Goal: Transaction & Acquisition: Purchase product/service

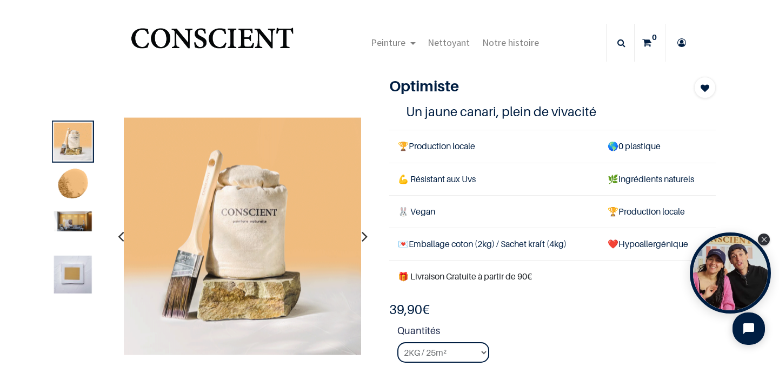
click at [76, 177] on img at bounding box center [73, 186] width 38 height 38
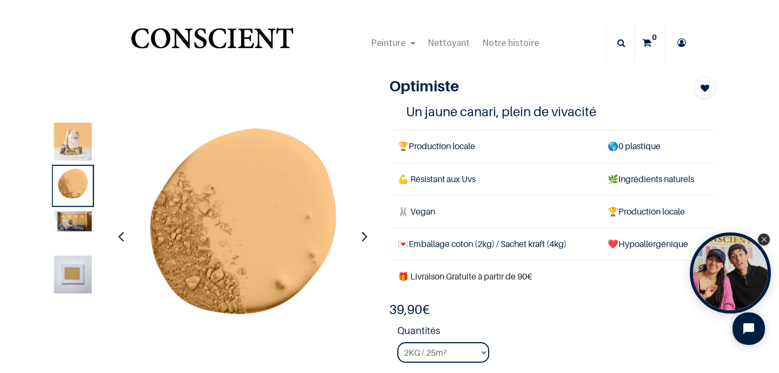
click at [75, 226] on img at bounding box center [73, 221] width 38 height 20
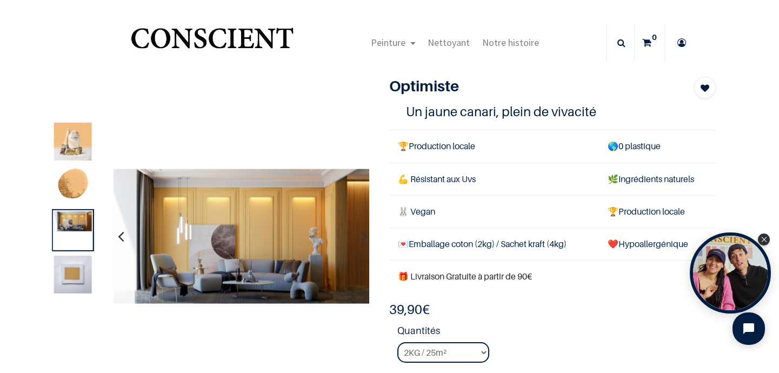
click at [70, 189] on img at bounding box center [73, 186] width 38 height 38
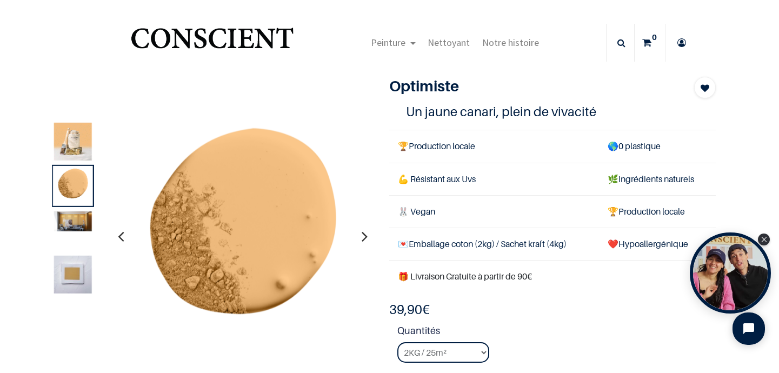
click at [83, 222] on img at bounding box center [73, 221] width 38 height 20
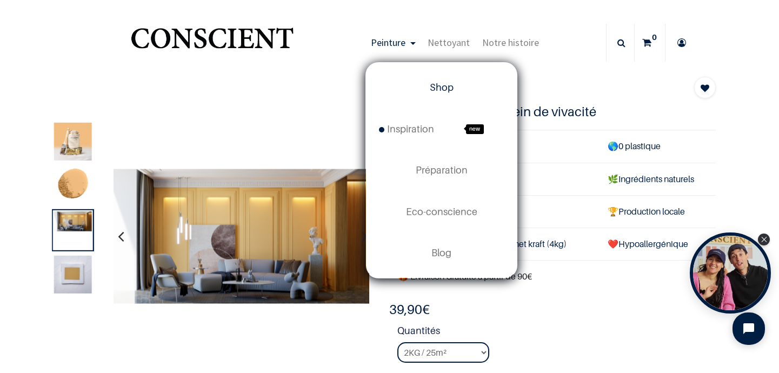
click at [439, 95] on link "Shop" at bounding box center [441, 87] width 151 height 41
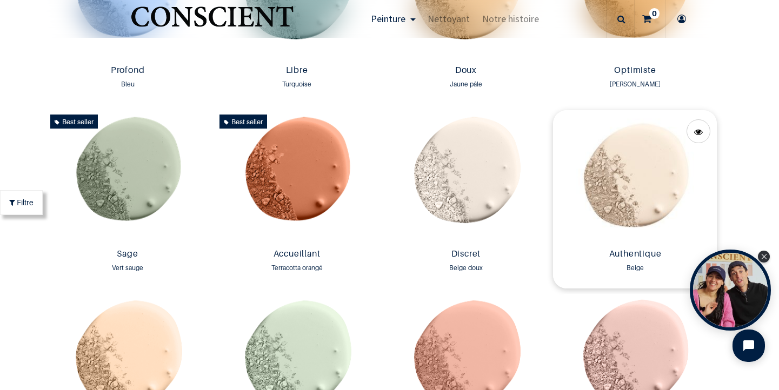
scroll to position [853, 0]
click at [471, 170] on img at bounding box center [466, 178] width 164 height 134
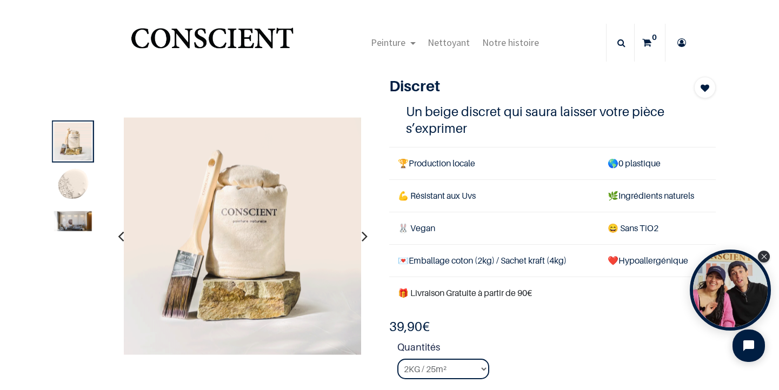
click at [81, 221] on img at bounding box center [73, 221] width 38 height 20
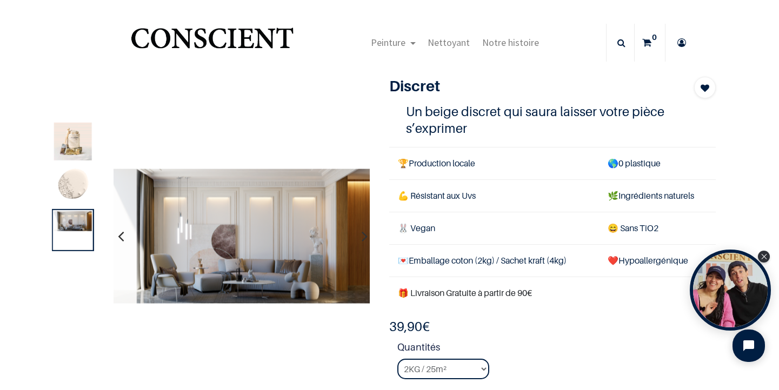
click at [79, 186] on img at bounding box center [73, 186] width 38 height 38
